Goal: Task Accomplishment & Management: Manage account settings

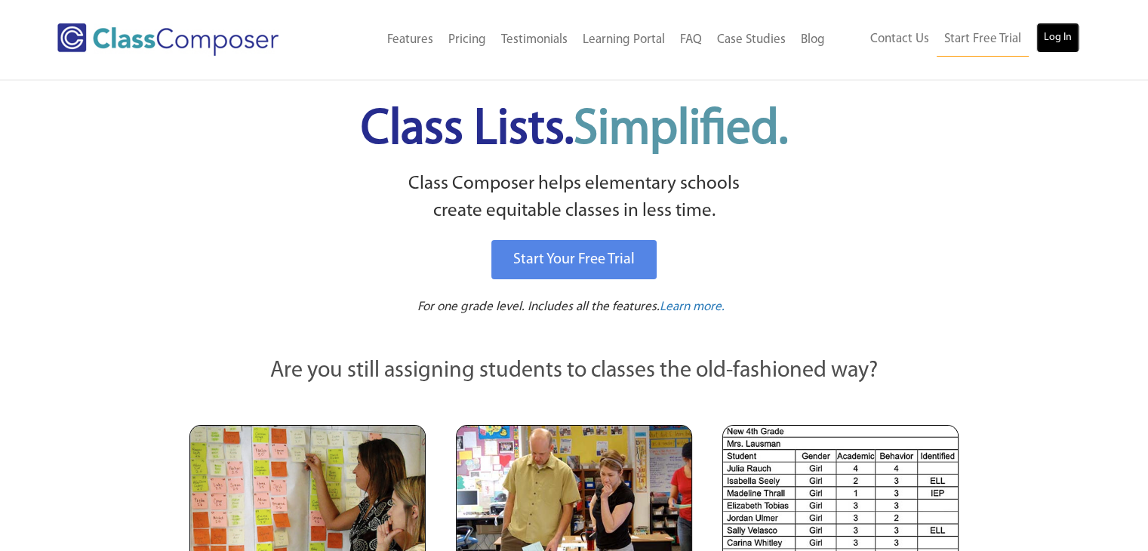
click at [1049, 26] on link "Log In" at bounding box center [1058, 38] width 43 height 30
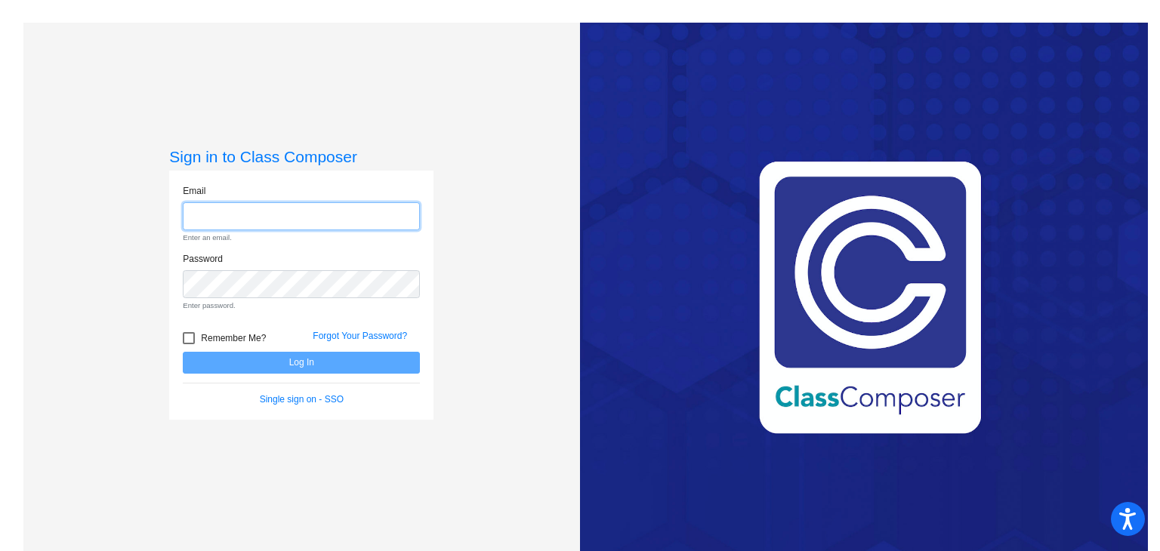
click at [290, 212] on input "email" at bounding box center [301, 216] width 237 height 28
type input "[EMAIL_ADDRESS][DOMAIN_NAME]"
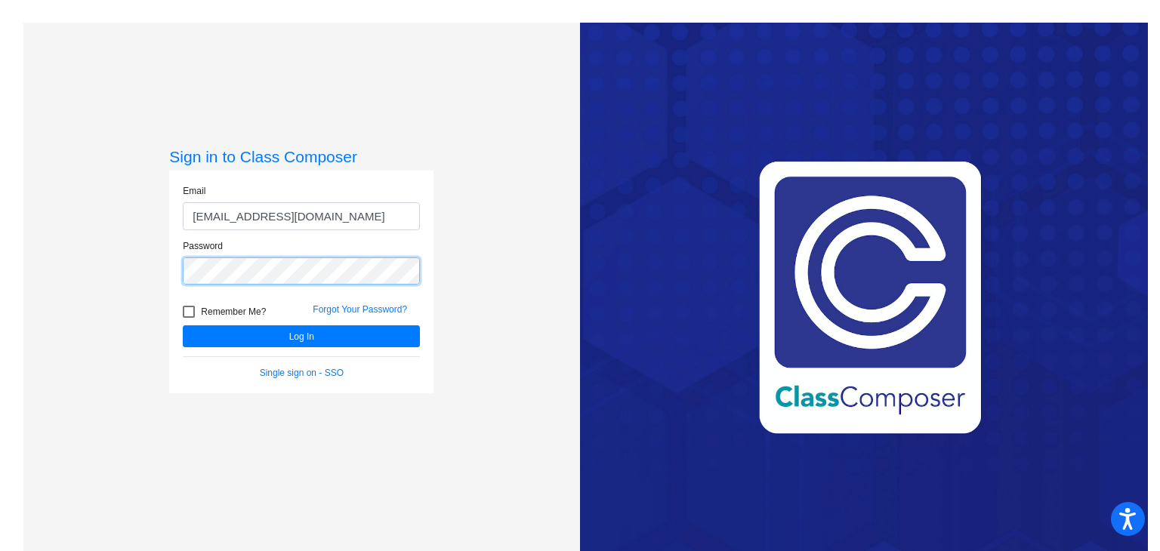
click at [183, 325] on button "Log In" at bounding box center [301, 336] width 237 height 22
click at [0, 248] on mat-sidenav-content "Sign in to Class Composer Email [EMAIL_ADDRESS][DOMAIN_NAME] Password Remember …" at bounding box center [580, 275] width 1160 height 551
click at [183, 325] on button "Log In" at bounding box center [301, 336] width 237 height 22
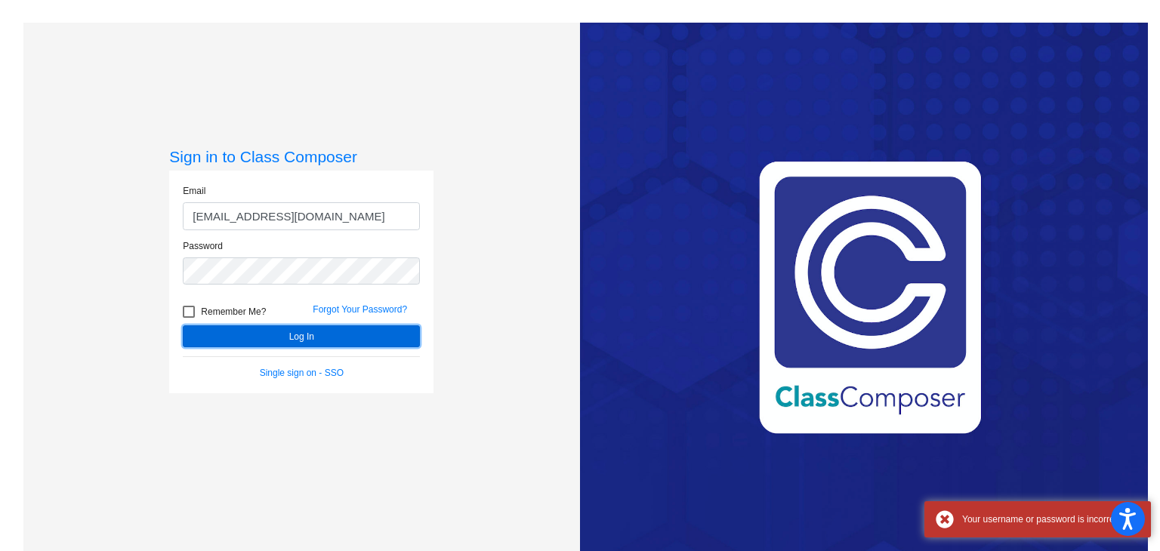
click at [374, 337] on button "Log In" at bounding box center [301, 336] width 237 height 22
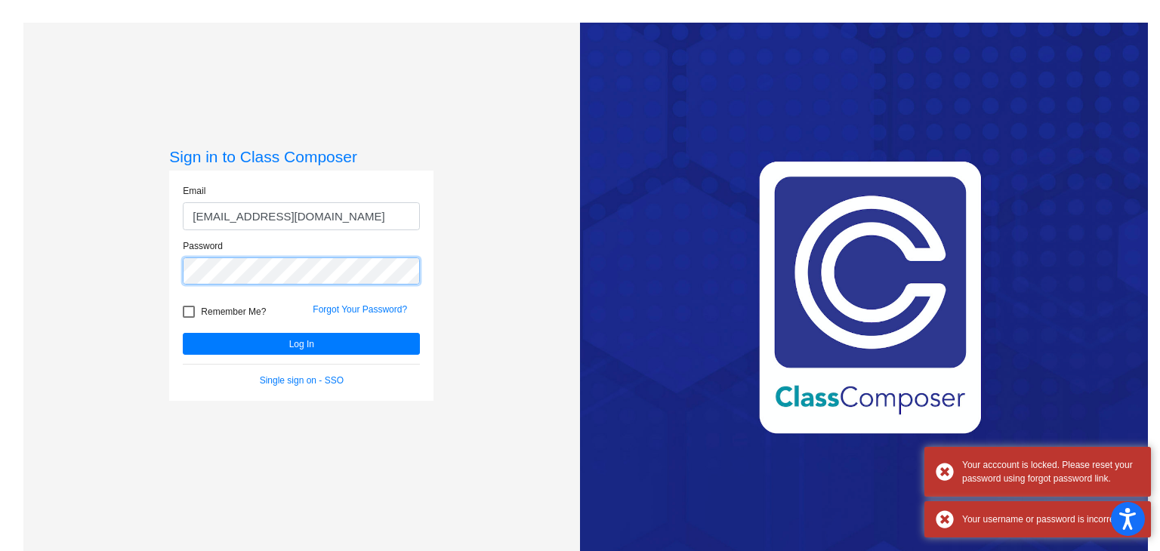
click at [96, 267] on div "Sign in to Class Composer Email [EMAIL_ADDRESS][DOMAIN_NAME] Password Remember …" at bounding box center [301, 298] width 556 height 551
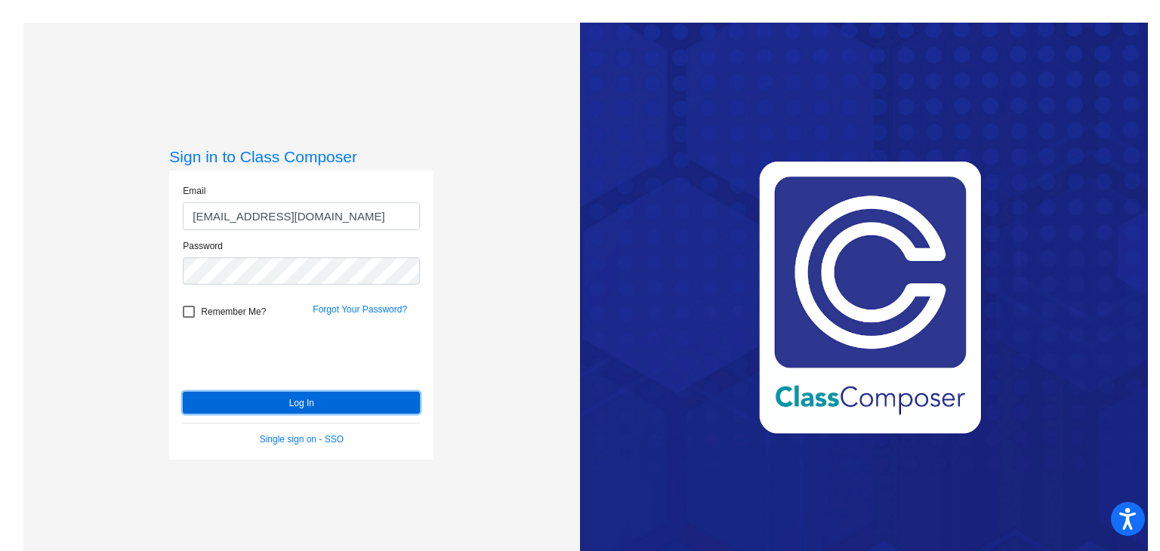
click at [247, 408] on button "Log In" at bounding box center [301, 403] width 237 height 22
